Goal: Information Seeking & Learning: Learn about a topic

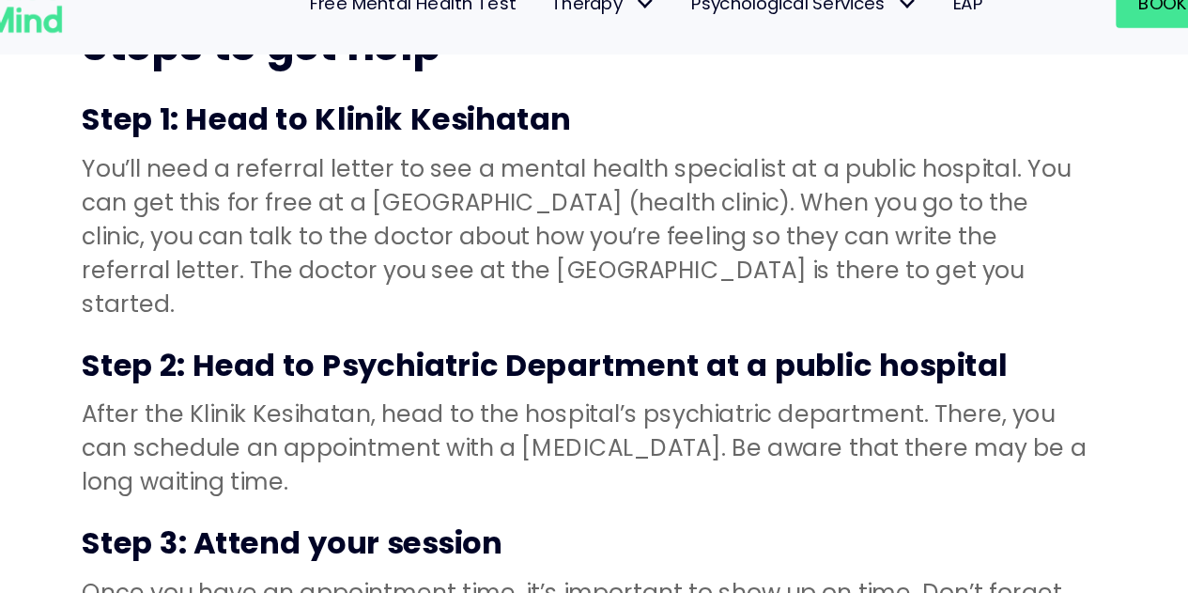
scroll to position [1724, 0]
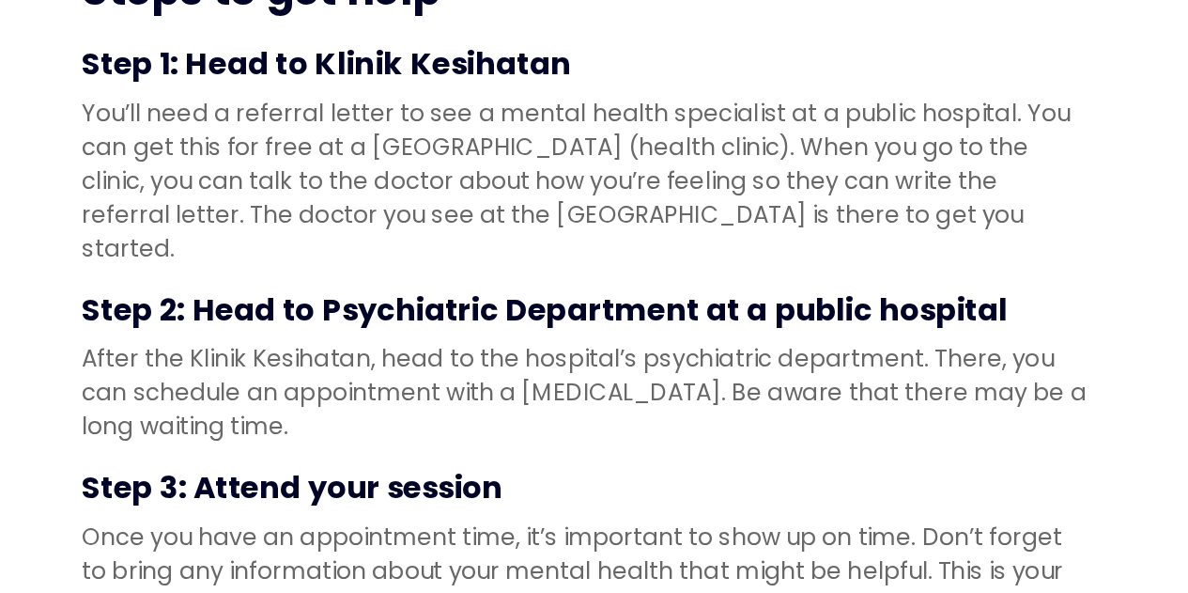
click at [143, 332] on div "Getting help for your mental health in [GEOGRAPHIC_DATA] doesn’t just mean priv…" at bounding box center [594, 83] width 1188 height 2391
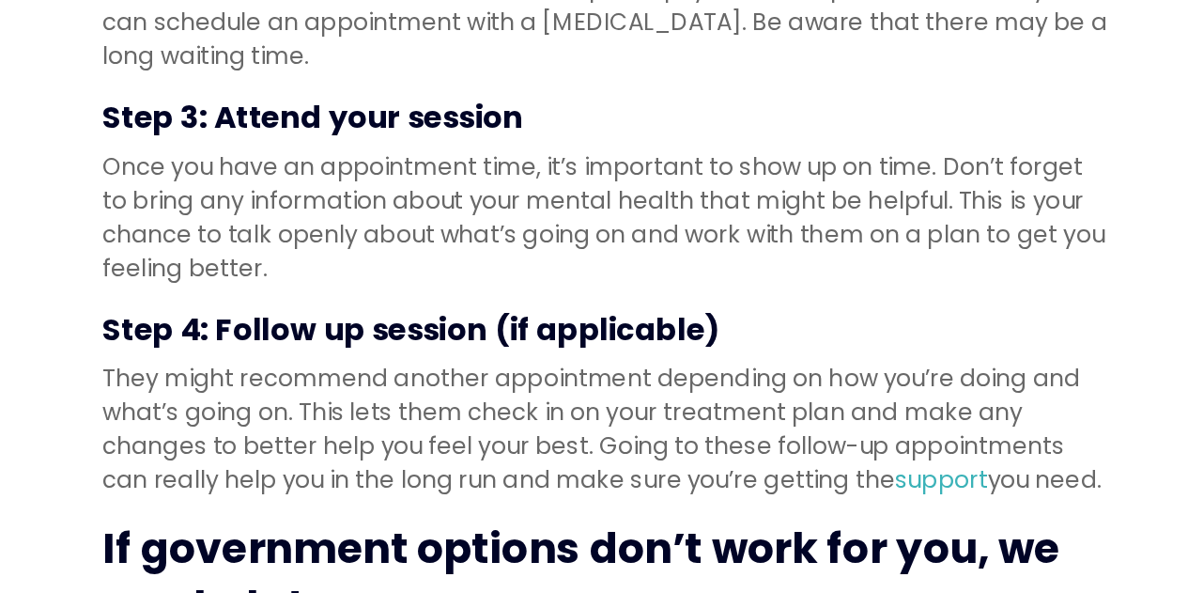
scroll to position [1988, 0]
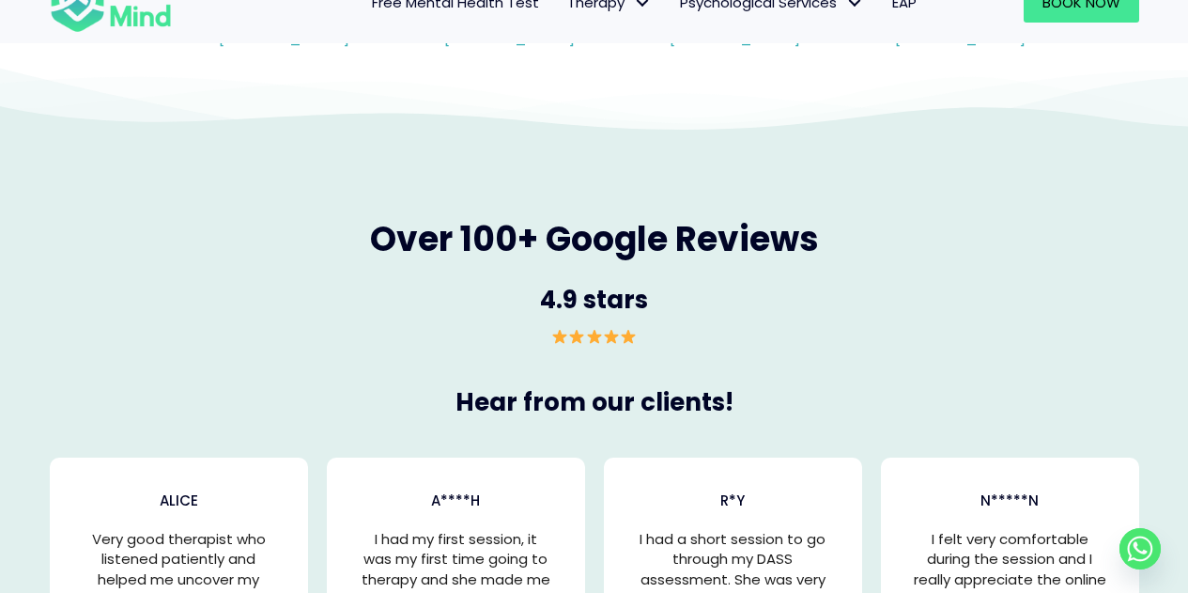
scroll to position [3499, 0]
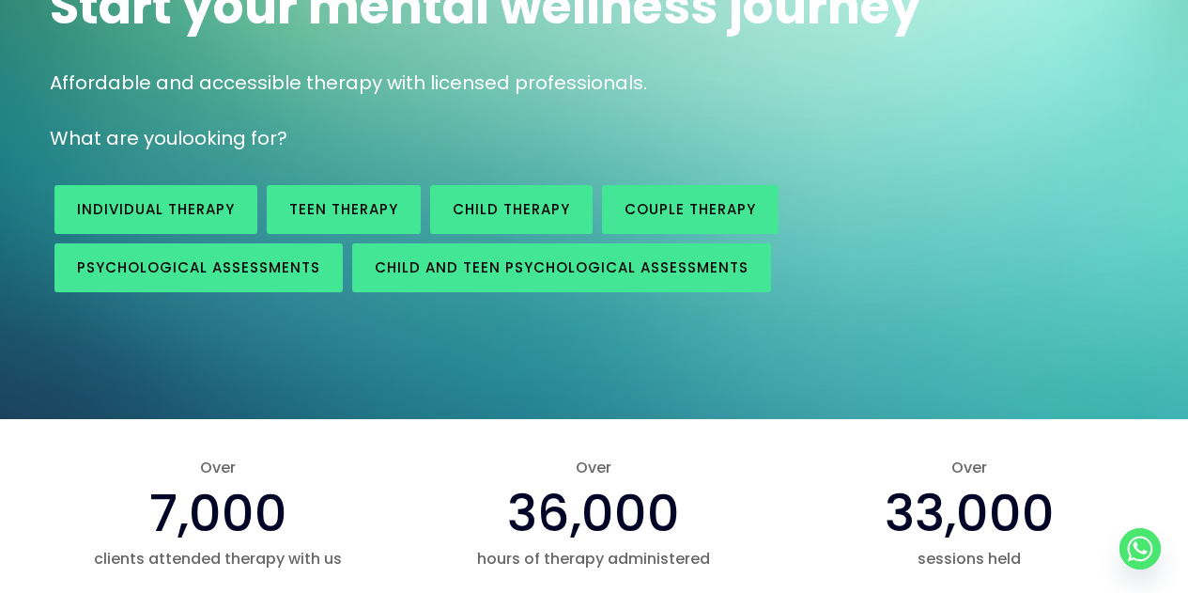
scroll to position [0, 0]
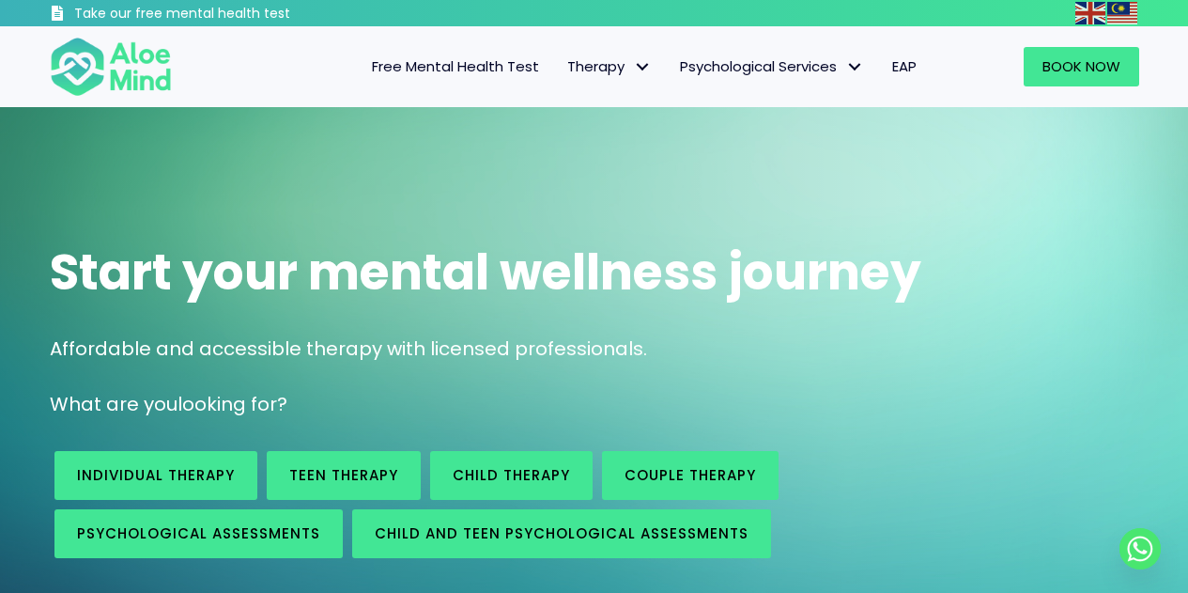
click at [420, 76] on span "Free Mental Health Test" at bounding box center [455, 66] width 167 height 20
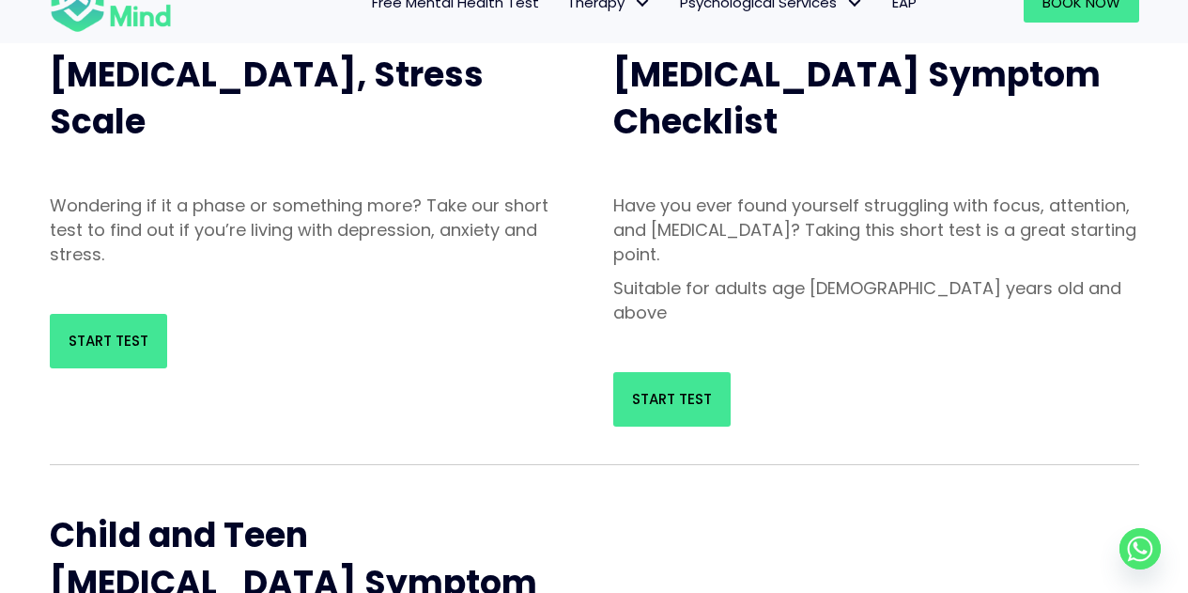
scroll to position [310, 0]
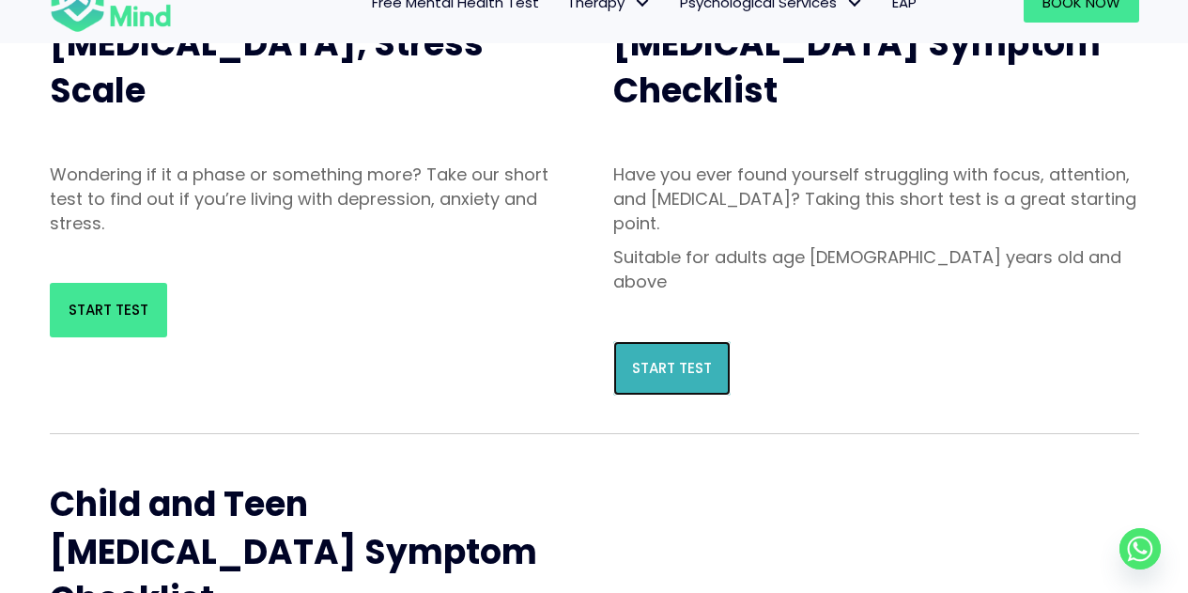
click at [706, 378] on span "Start Test" at bounding box center [672, 368] width 80 height 20
